Goal: Task Accomplishment & Management: Use online tool/utility

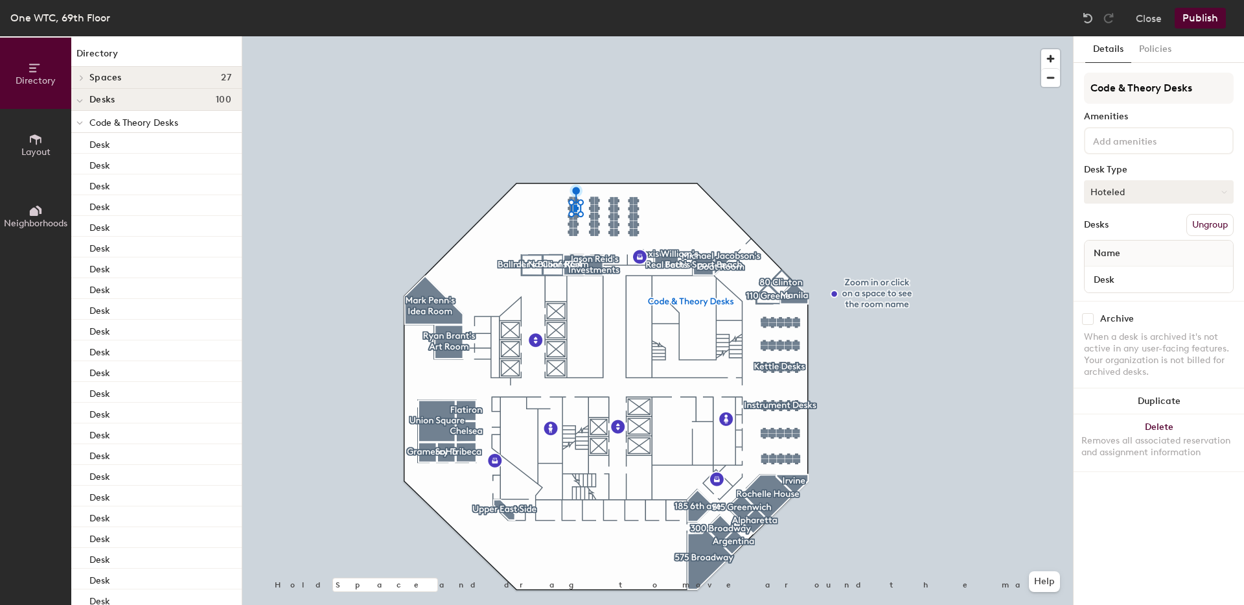
click at [1109, 196] on button "Hoteled" at bounding box center [1159, 191] width 150 height 23
click at [1107, 230] on div "Assigned" at bounding box center [1150, 231] width 130 height 19
click at [1198, 20] on button "Publish" at bounding box center [1200, 18] width 51 height 21
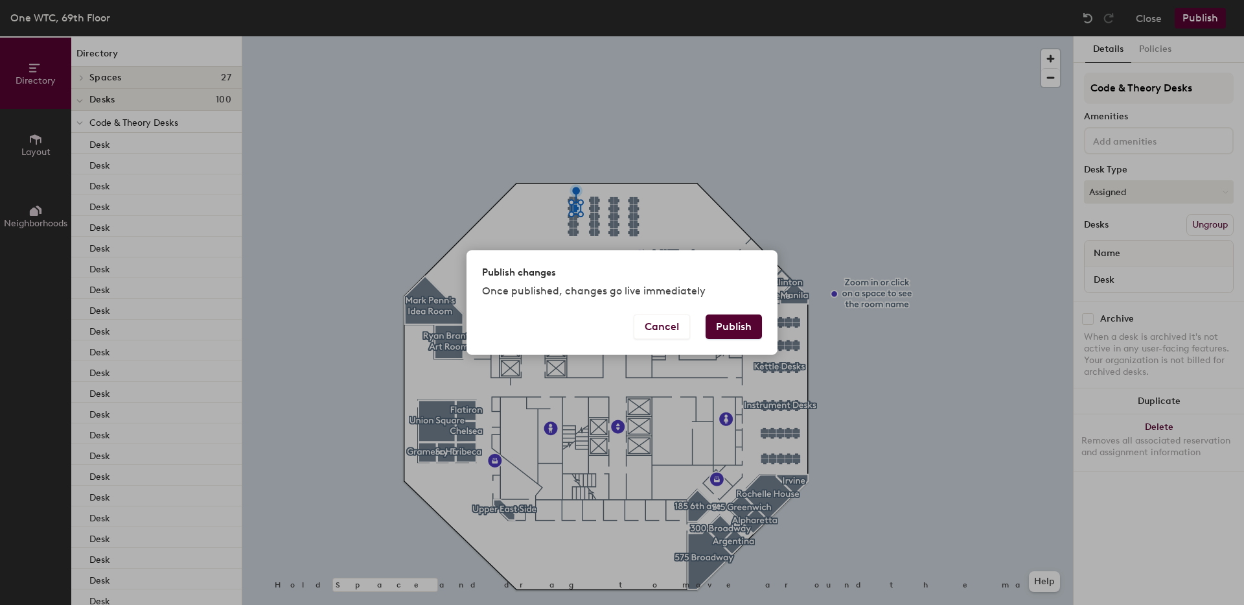
click at [726, 325] on button "Publish" at bounding box center [734, 326] width 56 height 25
